Goal: Information Seeking & Learning: Check status

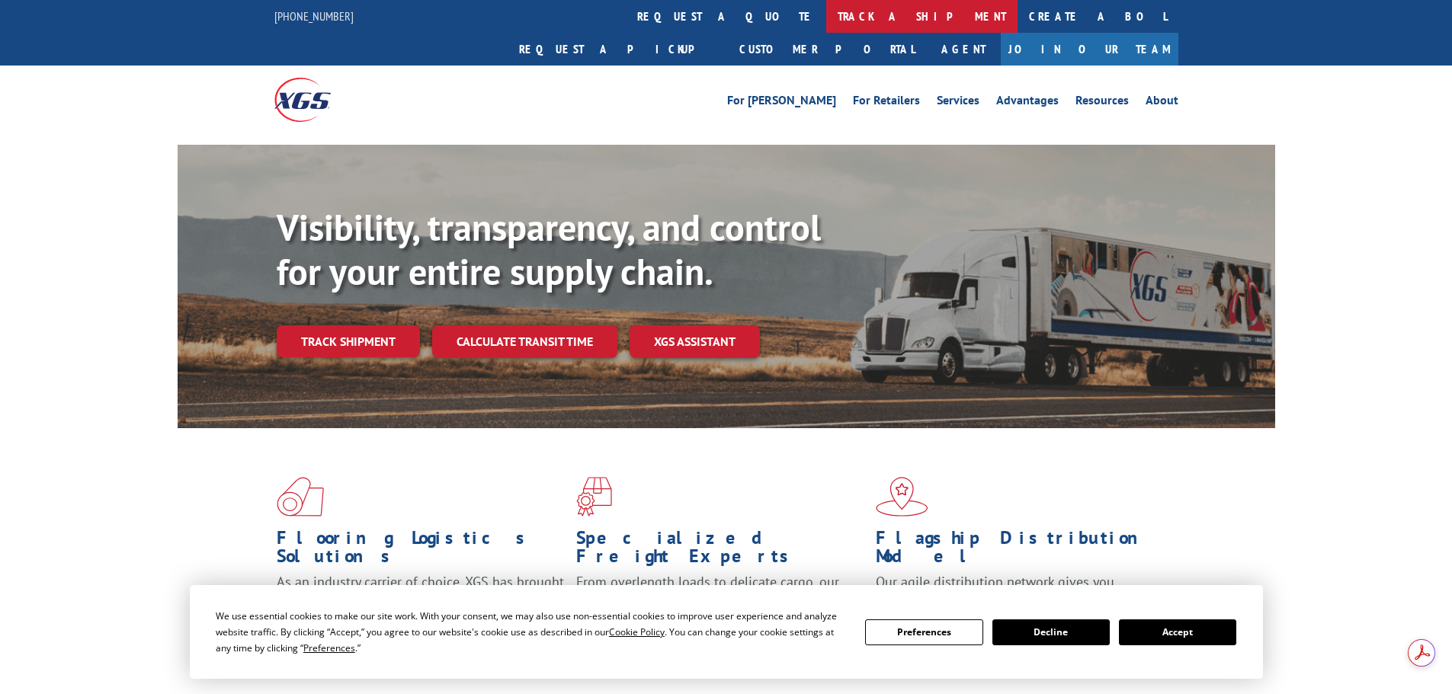
click at [826, 16] on link "track a shipment" at bounding box center [921, 16] width 191 height 33
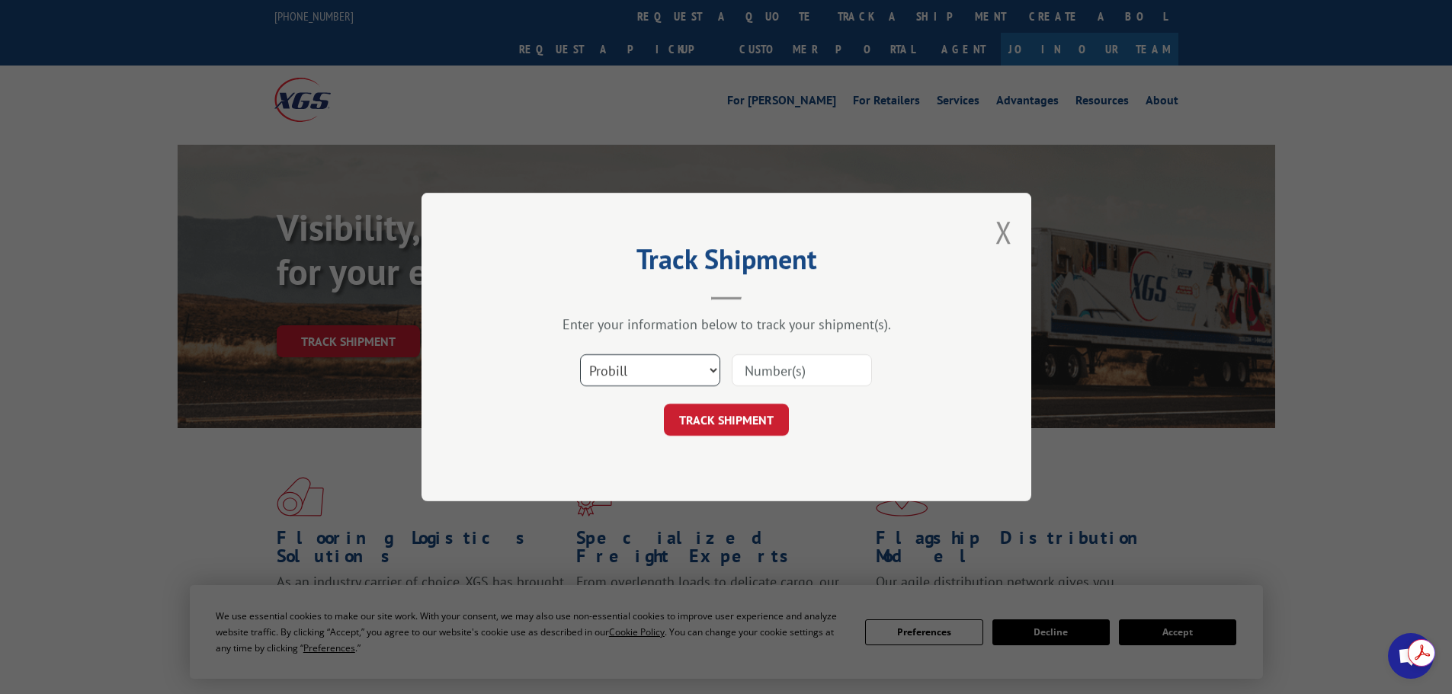
click at [668, 367] on select "Select category... Probill BOL PO" at bounding box center [650, 370] width 140 height 32
select select "po"
click at [580, 354] on select "Select category... Probill BOL PO" at bounding box center [650, 370] width 140 height 32
click at [763, 376] on input at bounding box center [801, 370] width 140 height 32
type input "cg518118"
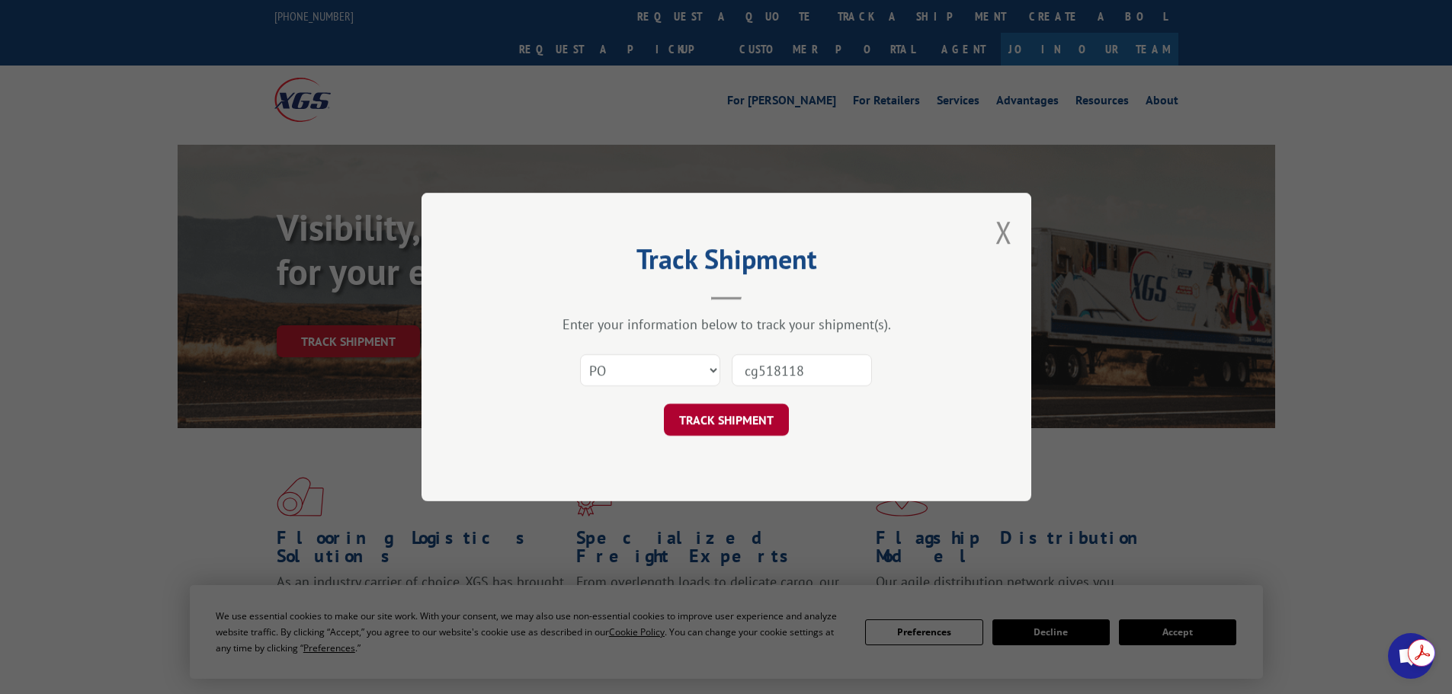
click at [750, 416] on button "TRACK SHIPMENT" at bounding box center [726, 420] width 125 height 32
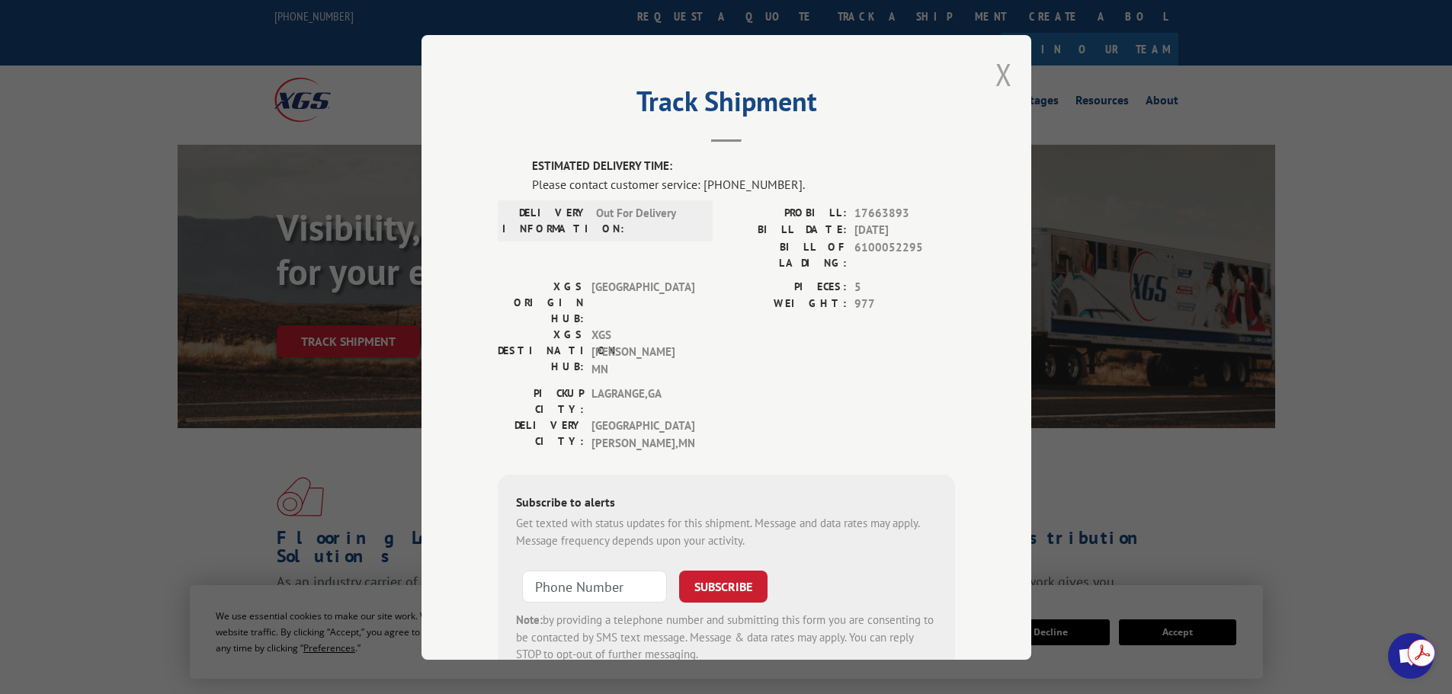
click at [997, 71] on button "Close modal" at bounding box center [1003, 74] width 17 height 40
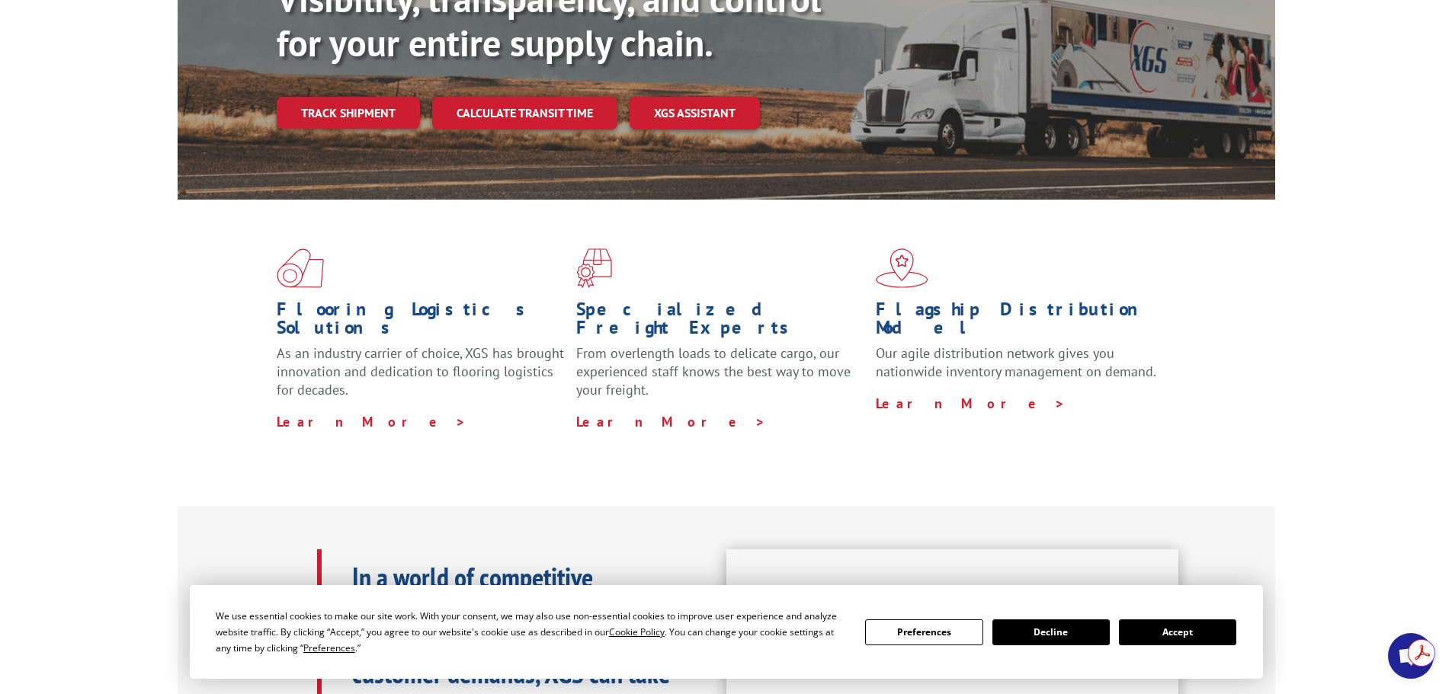
click at [1185, 634] on button "Accept" at bounding box center [1177, 632] width 117 height 26
